Goal: Use online tool/utility: Utilize a website feature to perform a specific function

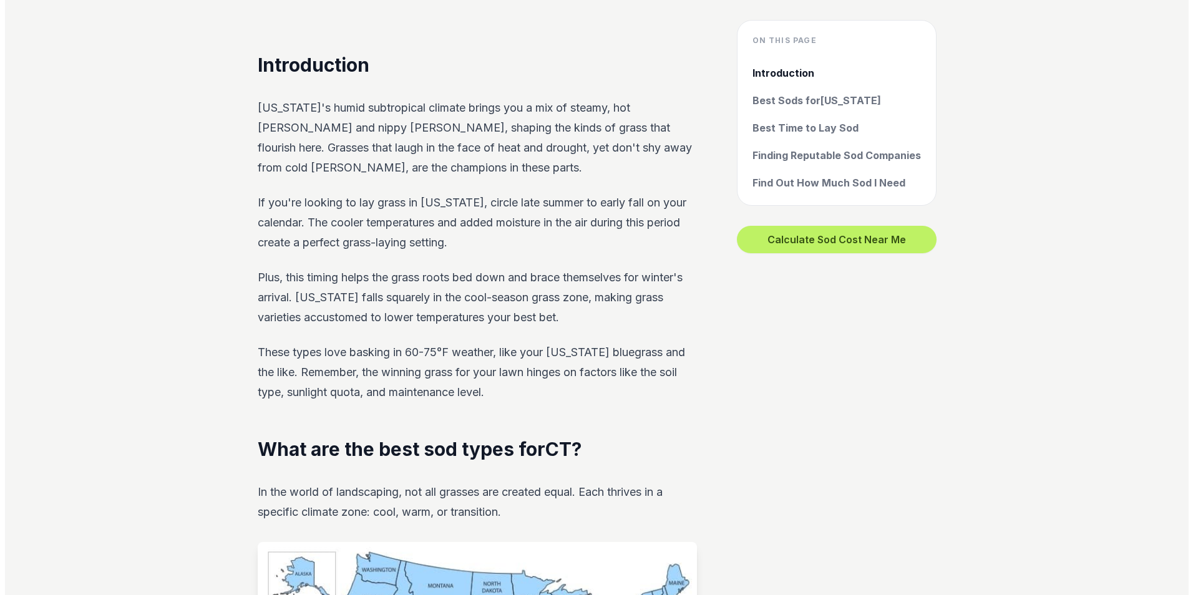
scroll to position [499, 0]
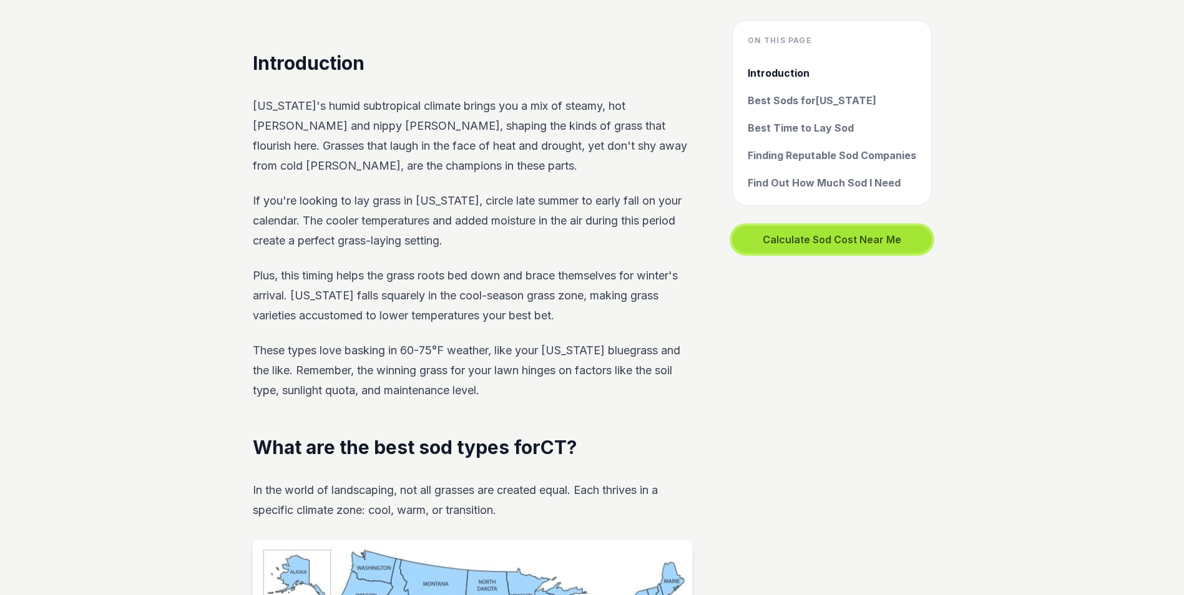
click at [794, 243] on button "Calculate Sod Cost Near Me" at bounding box center [832, 239] width 200 height 27
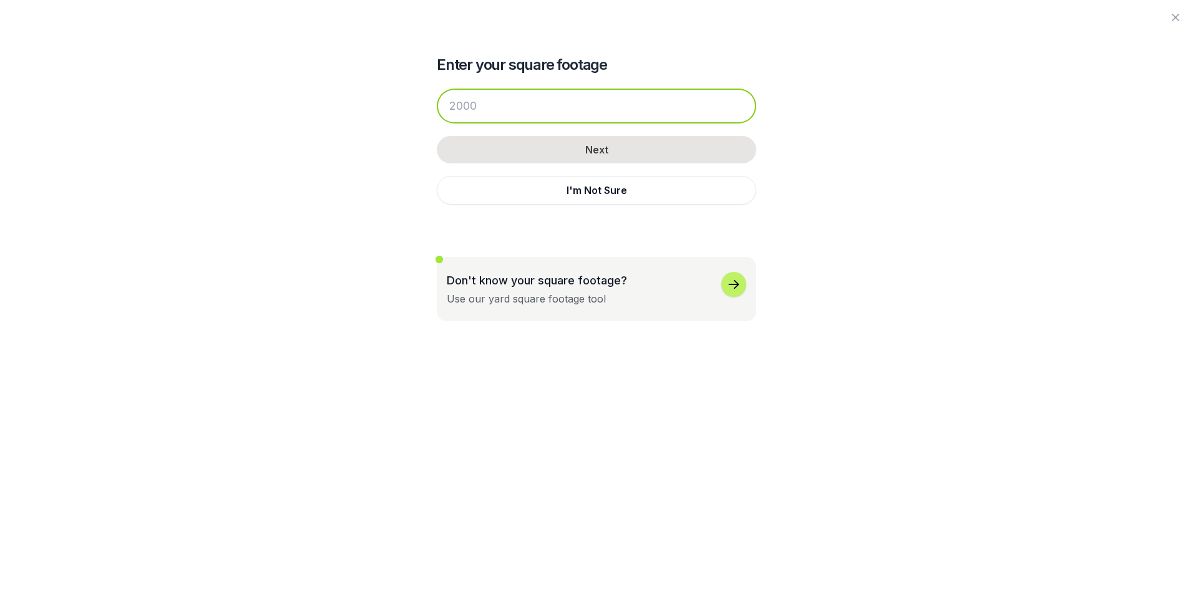
click at [499, 105] on input "number" at bounding box center [597, 106] width 320 height 35
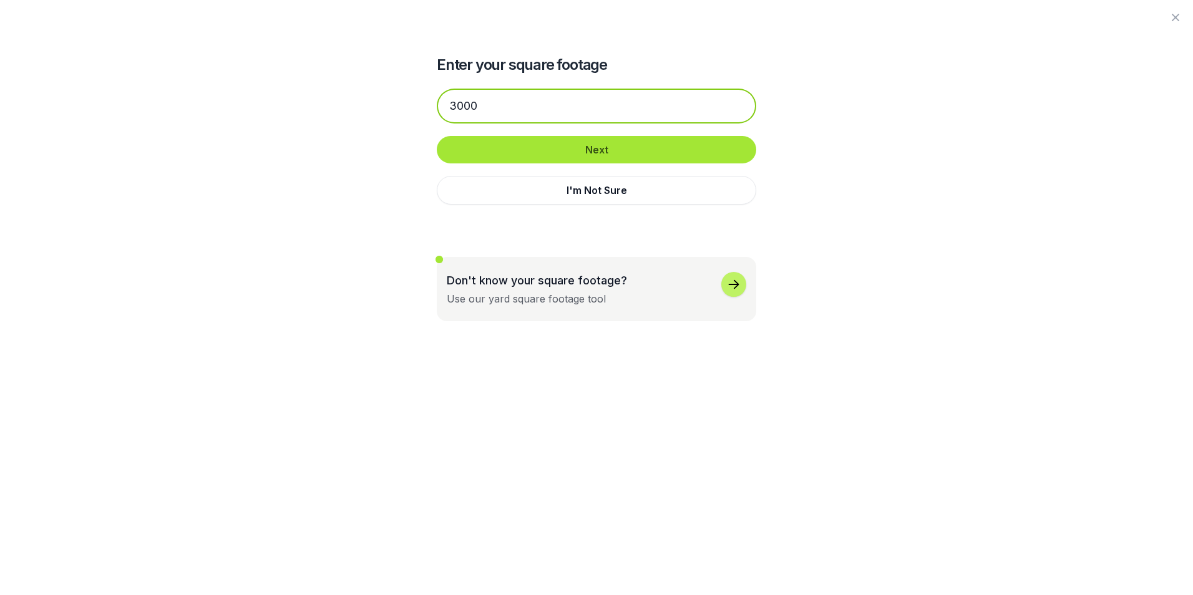
type input "3000"
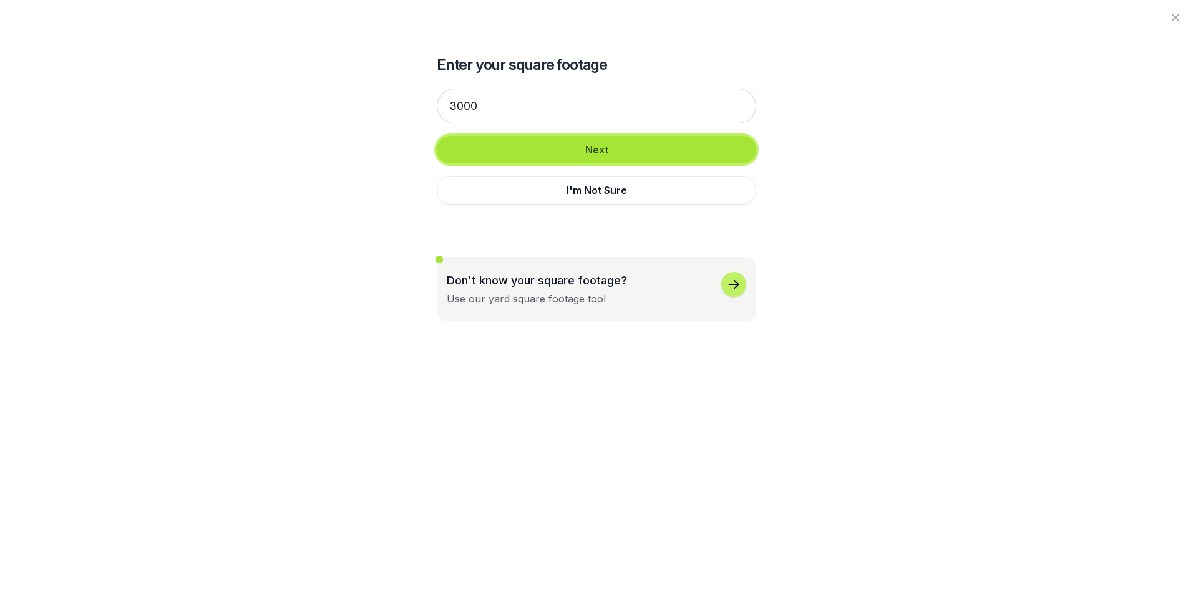
click at [607, 155] on button "Next" at bounding box center [597, 149] width 320 height 27
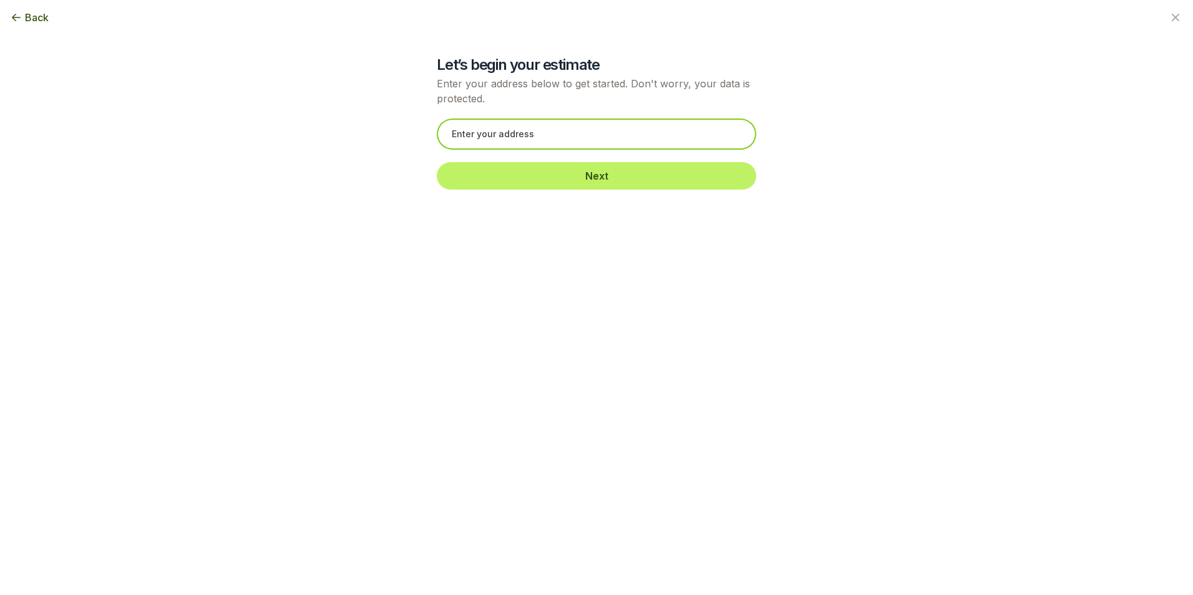
click at [599, 144] on input "text" at bounding box center [597, 134] width 320 height 31
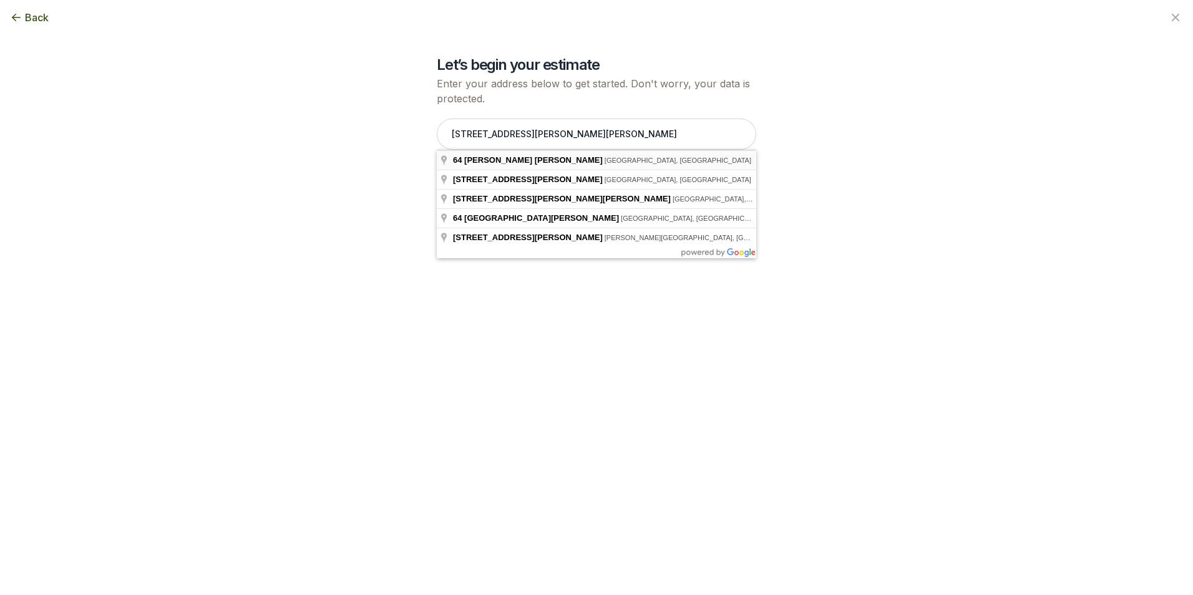
type input "[STREET_ADDRESS][PERSON_NAME][PERSON_NAME]"
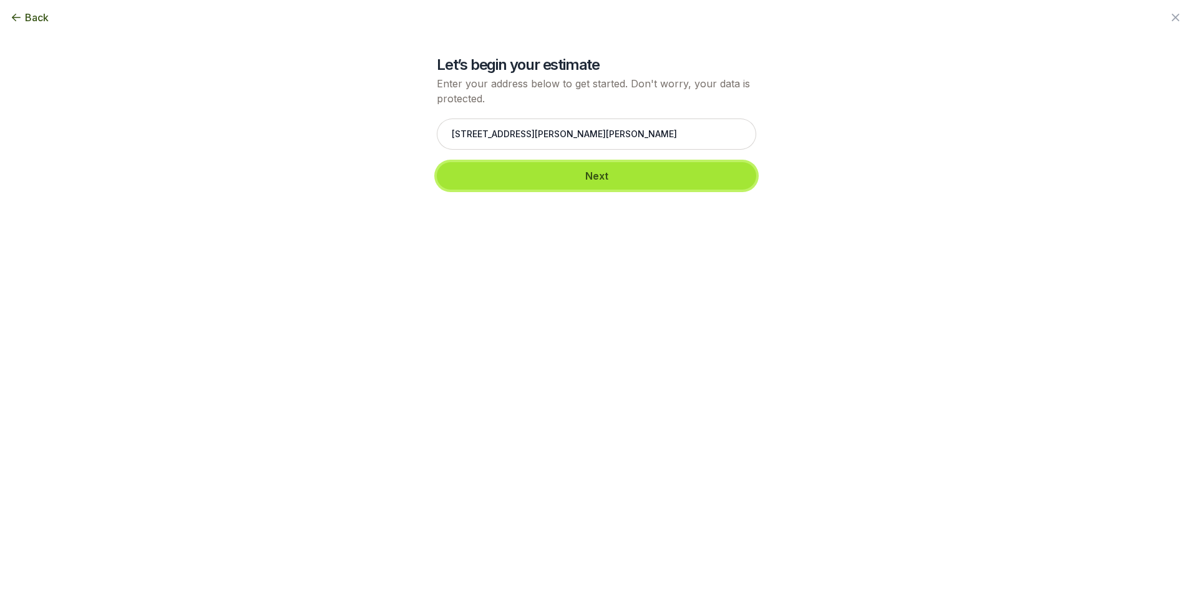
click at [588, 175] on button "Next" at bounding box center [597, 175] width 320 height 27
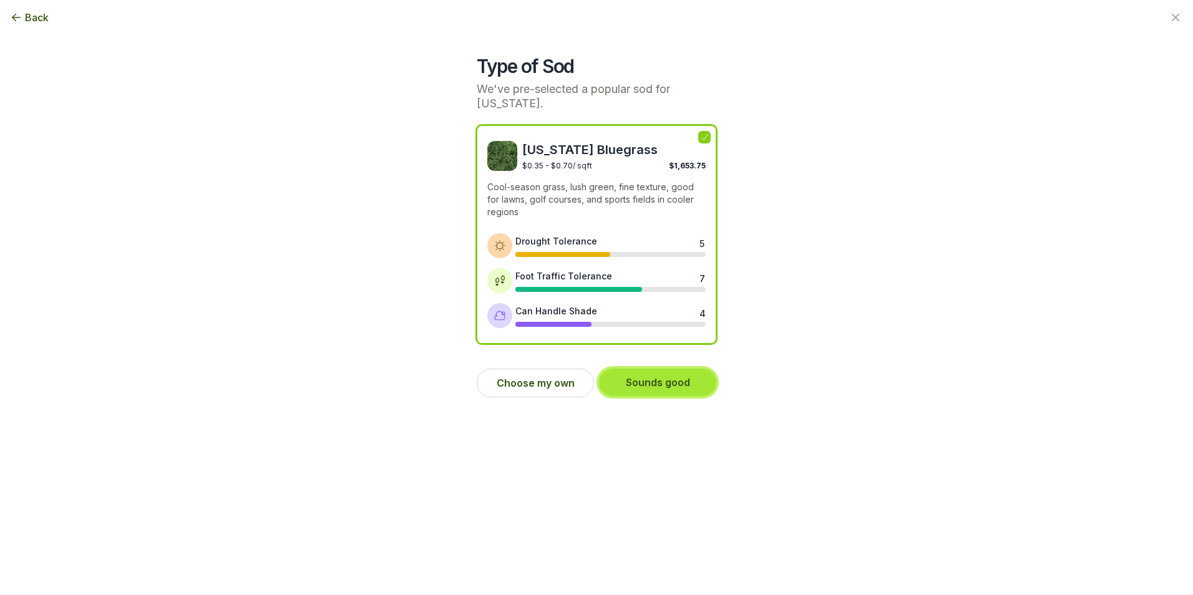
click at [655, 382] on button "Sounds good" at bounding box center [657, 382] width 117 height 27
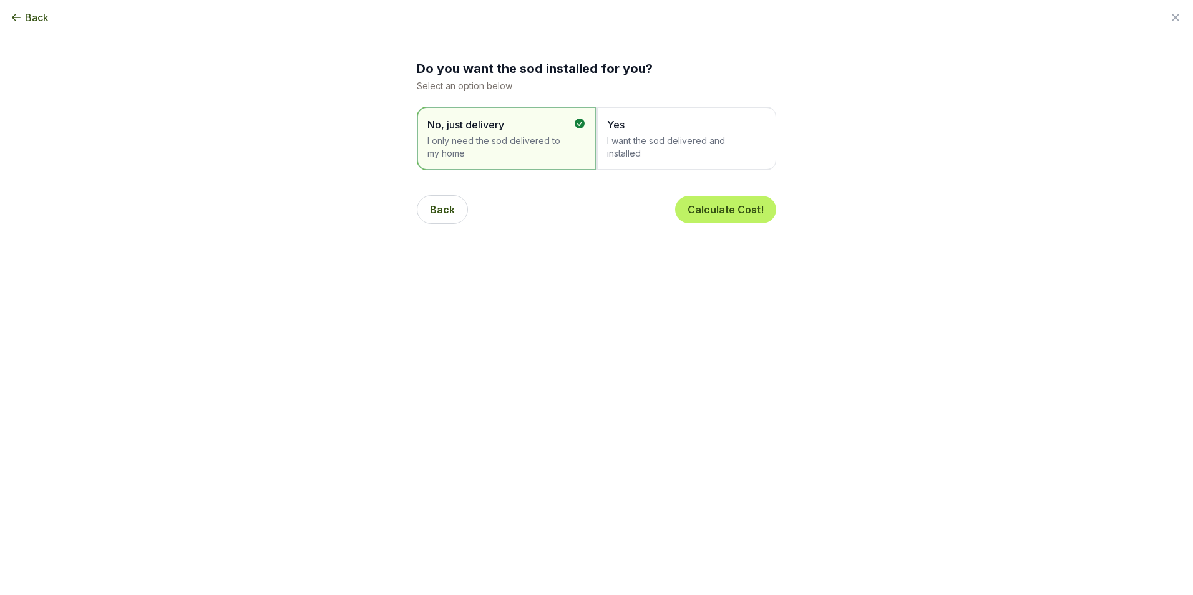
click at [651, 152] on span "I want the sod delivered and installed" at bounding box center [680, 147] width 146 height 25
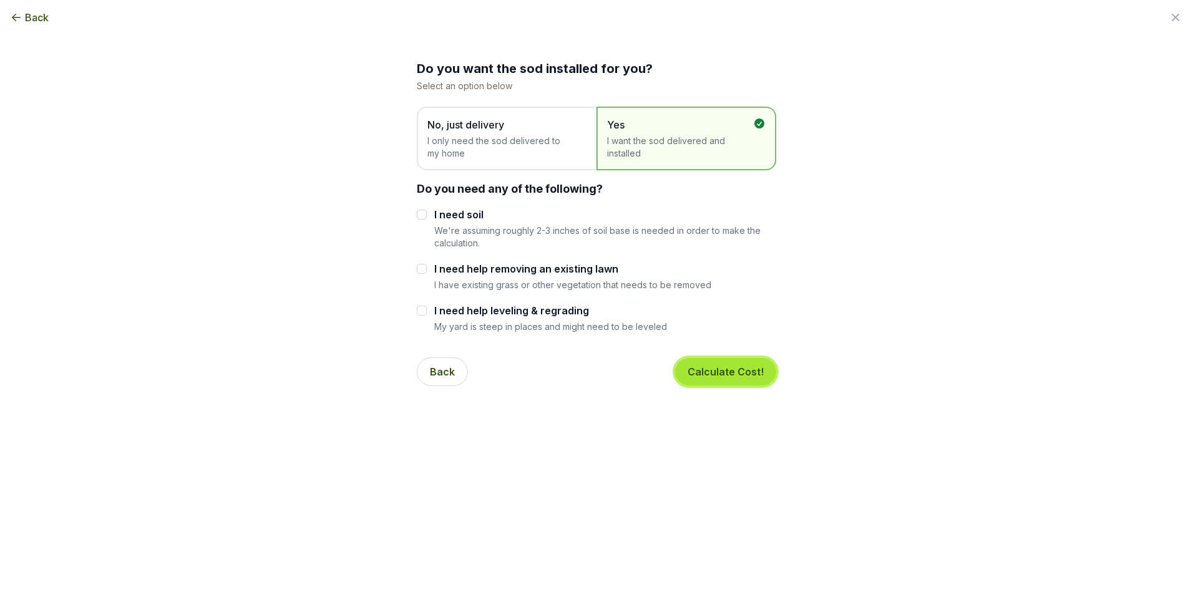
click at [717, 376] on button "Calculate Cost!" at bounding box center [725, 371] width 101 height 27
